Goal: Book appointment/travel/reservation

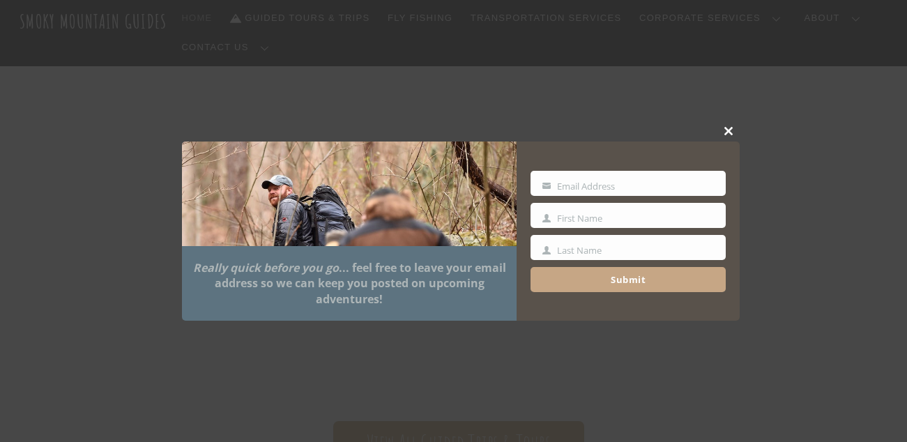
click at [726, 130] on span at bounding box center [728, 131] width 21 height 8
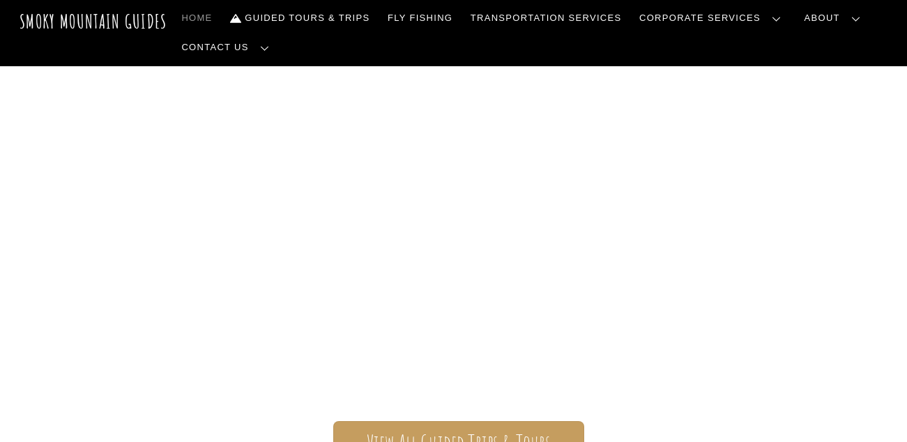
scroll to position [2, 0]
click at [291, 17] on link "Guided Tours & Trips" at bounding box center [299, 17] width 151 height 29
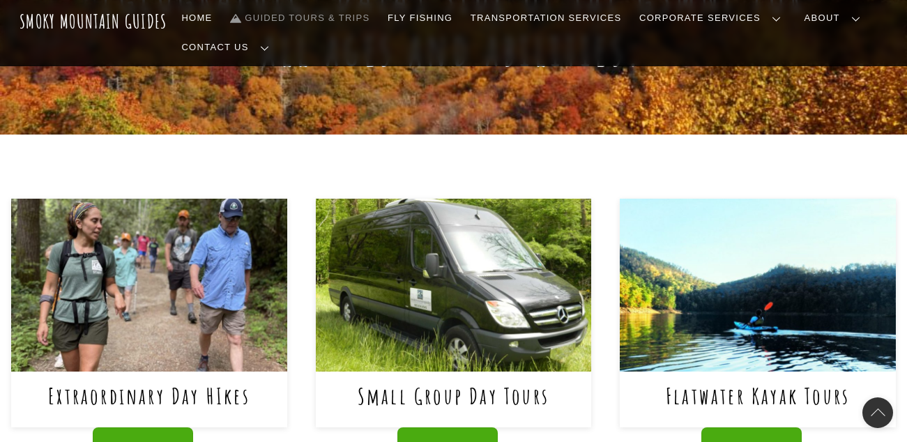
scroll to position [494, 0]
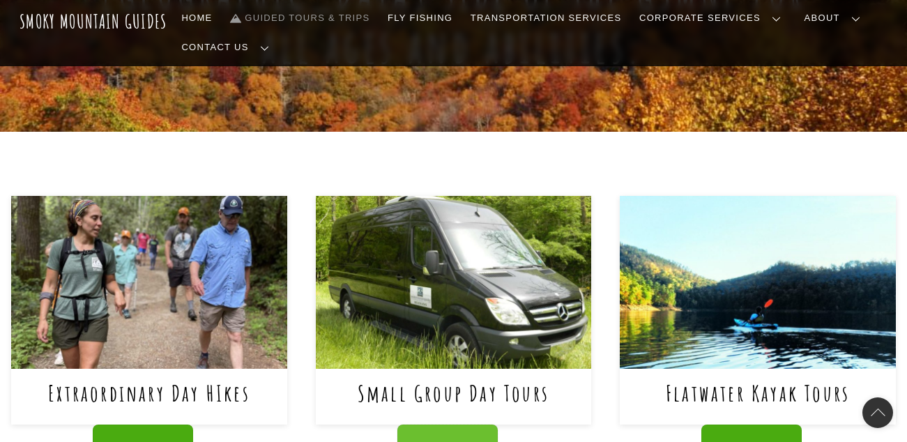
click at [438, 440] on span "Book Now" at bounding box center [448, 447] width 56 height 15
